Goal: Transaction & Acquisition: Purchase product/service

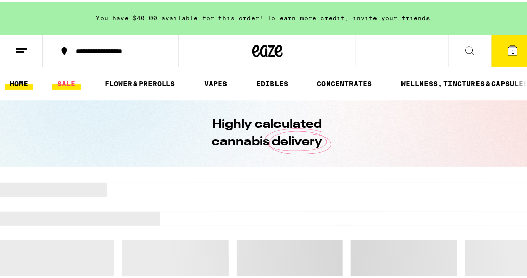
click at [74, 82] on link "SALE" at bounding box center [66, 82] width 29 height 12
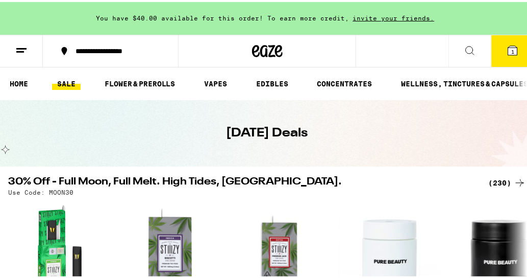
click at [488, 189] on div "Use Code: MOON30" at bounding box center [267, 190] width 518 height 7
click at [490, 180] on div "(230)" at bounding box center [507, 181] width 38 height 12
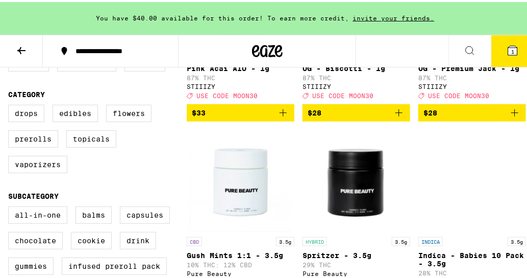
scroll to position [212, 0]
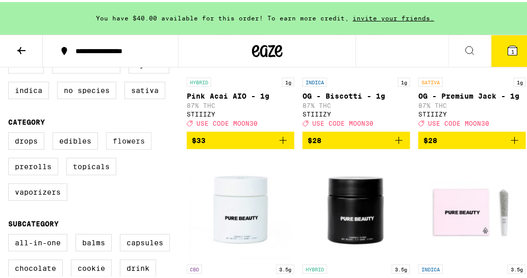
click at [147, 139] on label "Flowers" at bounding box center [128, 138] width 45 height 17
click at [11, 132] on input "Flowers" at bounding box center [10, 132] width 1 height 1
checkbox input "true"
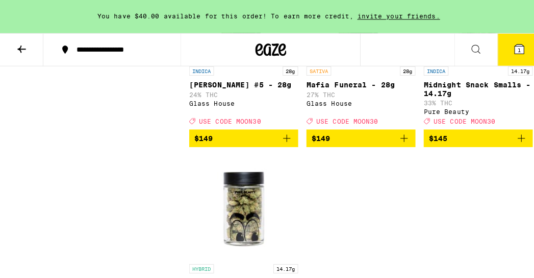
scroll to position [1665, 0]
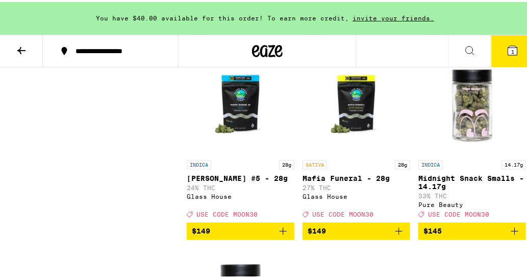
click at [454, 144] on img "Open page for Midnight Snack Smalls - 14.17g from Pure Beauty" at bounding box center [473, 102] width 102 height 102
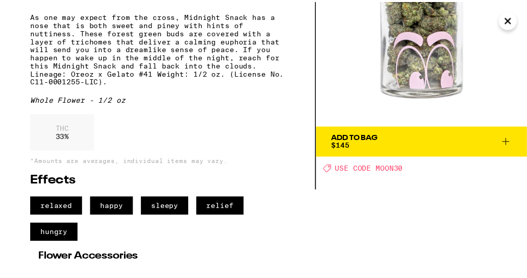
scroll to position [92, 0]
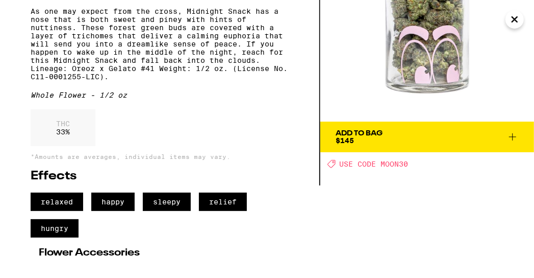
click at [399, 133] on span "Add To Bag $145" at bounding box center [427, 137] width 183 height 14
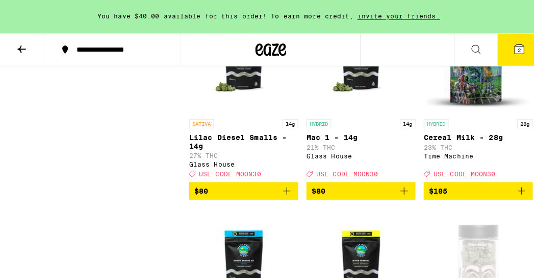
scroll to position [1511, 0]
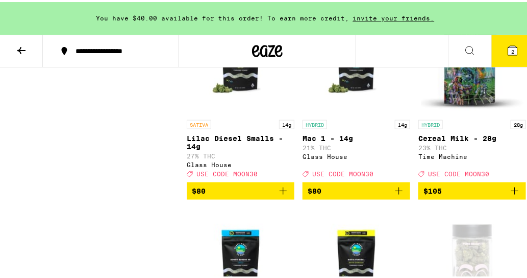
click at [526, 46] on button "2" at bounding box center [513, 49] width 43 height 32
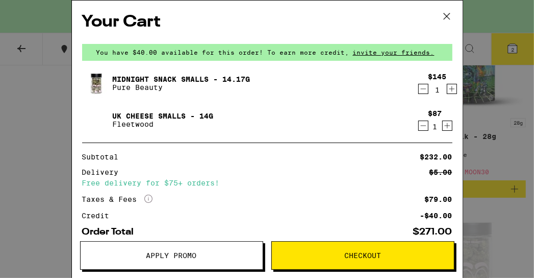
click at [419, 129] on icon "Decrement" at bounding box center [423, 125] width 9 height 12
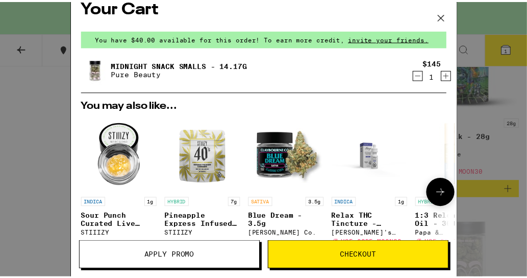
scroll to position [62, 0]
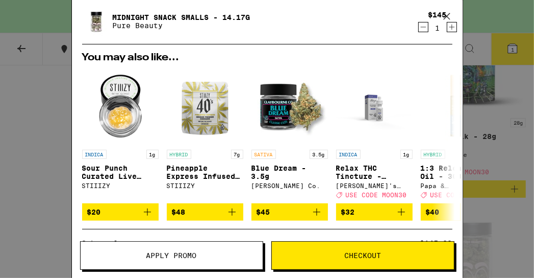
click at [450, 14] on icon at bounding box center [446, 16] width 15 height 15
